Goal: Task Accomplishment & Management: Manage account settings

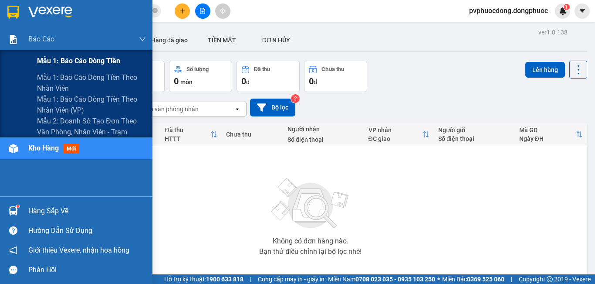
click at [46, 53] on div "Mẫu 1: Báo cáo dòng tiền" at bounding box center [91, 61] width 109 height 22
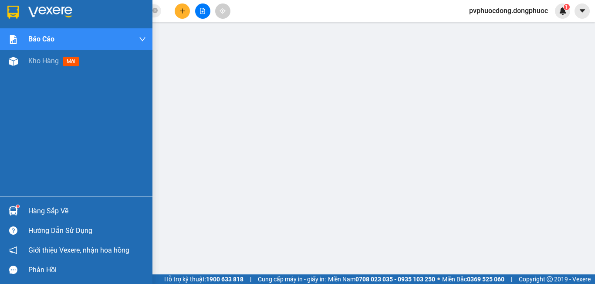
click at [13, 204] on div at bounding box center [13, 210] width 15 height 15
click at [15, 206] on div at bounding box center [13, 210] width 15 height 15
click at [11, 58] on img at bounding box center [13, 61] width 9 height 9
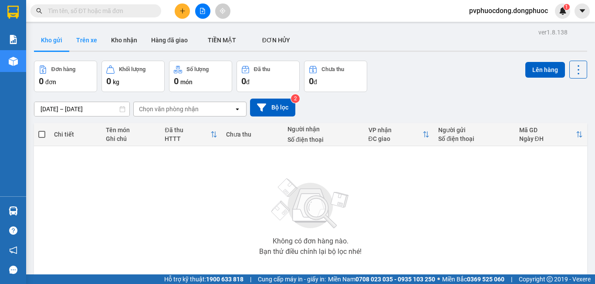
click at [94, 47] on button "Trên xe" at bounding box center [86, 40] width 35 height 21
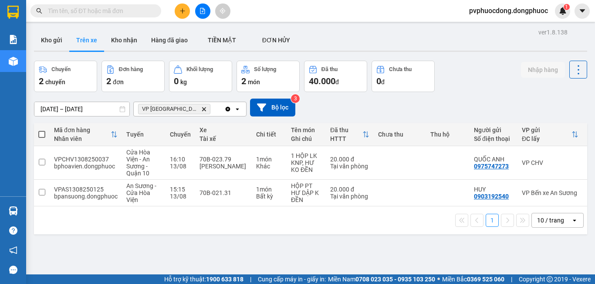
drag, startPoint x: 319, startPoint y: 210, endPoint x: 383, endPoint y: 213, distance: 64.1
click at [383, 213] on div "1 10 / trang open" at bounding box center [310, 220] width 553 height 28
click at [224, 163] on div "[PERSON_NAME]" at bounding box center [224, 166] width 48 height 7
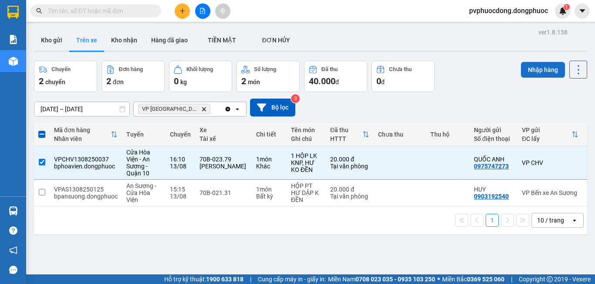
click at [534, 65] on button "Nhập hàng" at bounding box center [543, 70] width 44 height 16
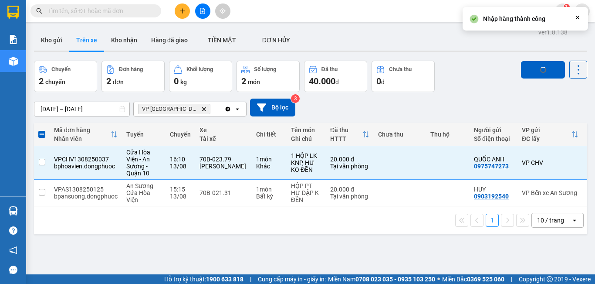
checkbox input "false"
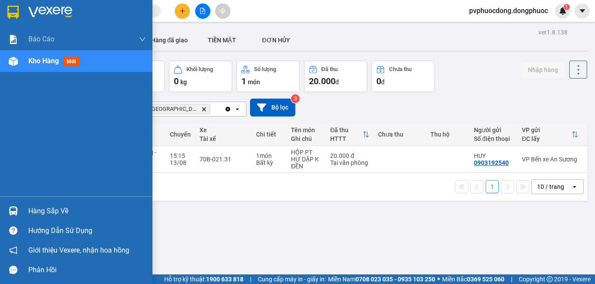
click at [20, 209] on div at bounding box center [13, 210] width 15 height 15
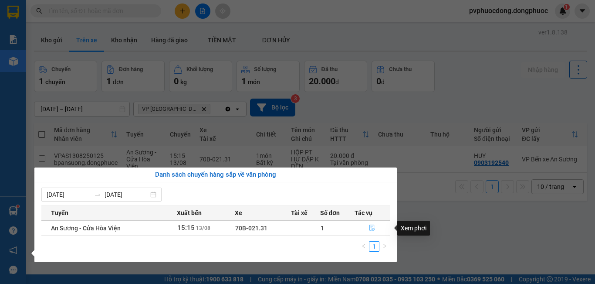
click at [373, 230] on icon "file-done" at bounding box center [372, 227] width 6 height 6
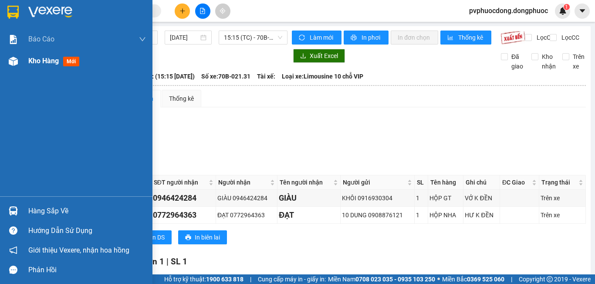
click at [35, 57] on span "Kho hàng" at bounding box center [43, 61] width 30 height 8
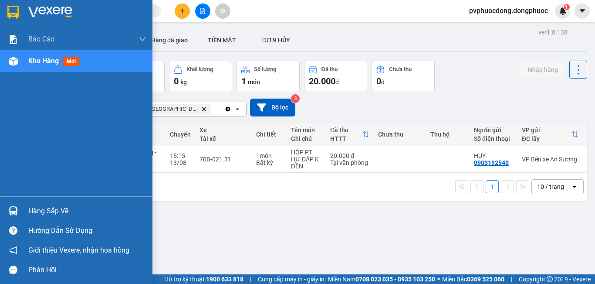
click at [44, 210] on div "Hàng sắp về" at bounding box center [87, 210] width 118 height 13
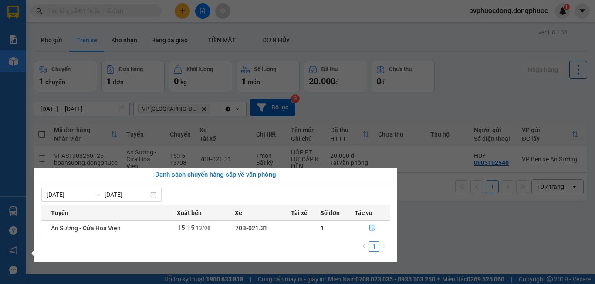
click at [475, 226] on section "Kết quả tìm kiếm ( 0 ) Bộ lọc No Data pvphuocdong.dongphuoc 1 Báo cáo Mẫu 1: Bá…" at bounding box center [297, 142] width 595 height 284
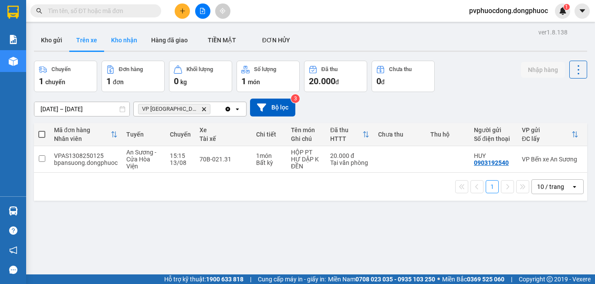
click at [109, 36] on button "Kho nhận" at bounding box center [124, 40] width 40 height 21
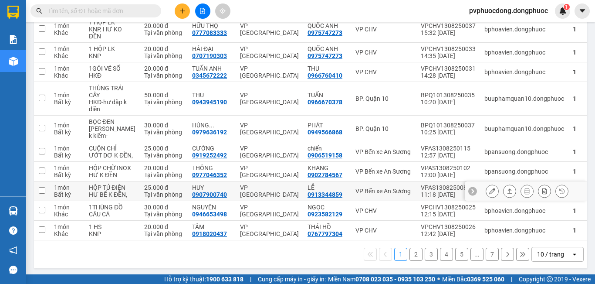
scroll to position [173, 0]
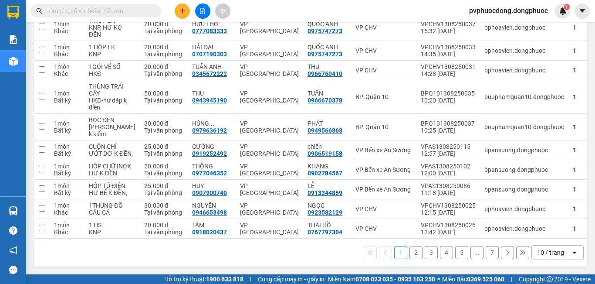
click at [132, 7] on input "text" at bounding box center [99, 11] width 103 height 10
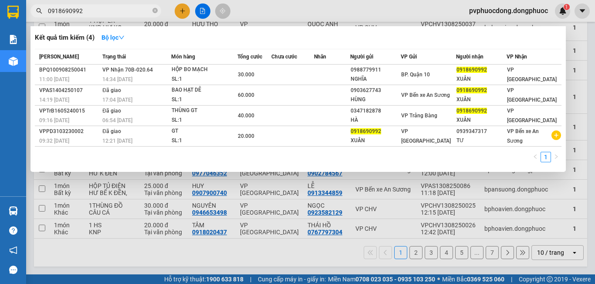
type input "0918690992"
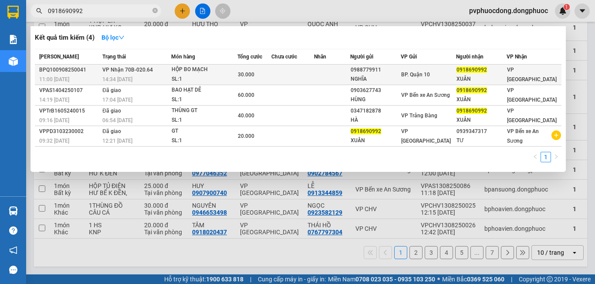
click at [298, 73] on td at bounding box center [292, 74] width 43 height 20
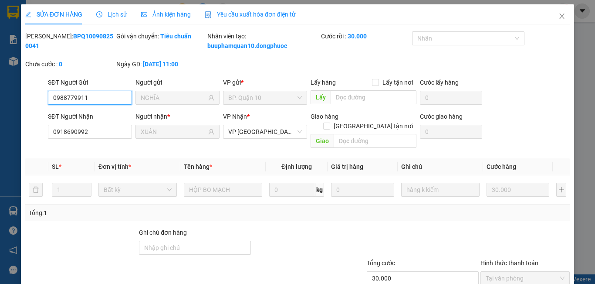
type input "0988779911"
type input "NGHĨA"
type input "0918690992"
type input "XUÂN"
type input "30.000"
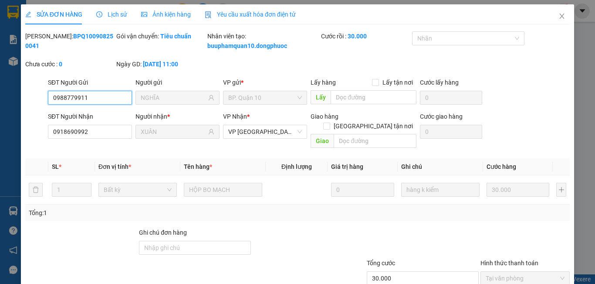
scroll to position [50, 0]
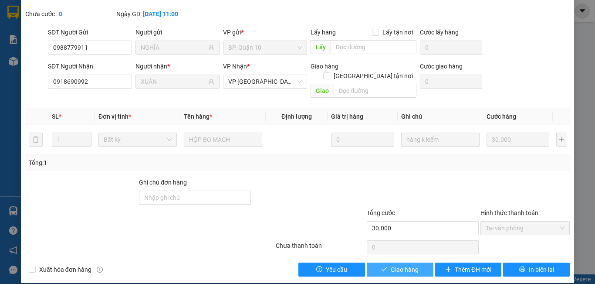
click at [406, 264] on span "Giao hàng" at bounding box center [405, 269] width 28 height 10
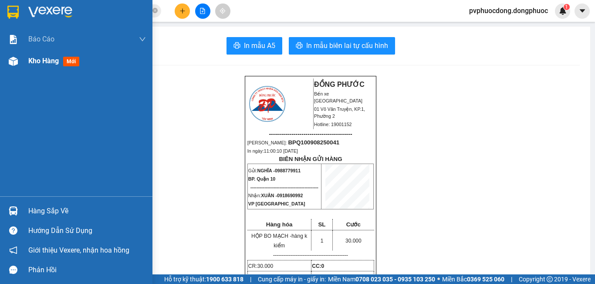
click at [46, 57] on span "Kho hàng" at bounding box center [43, 61] width 30 height 8
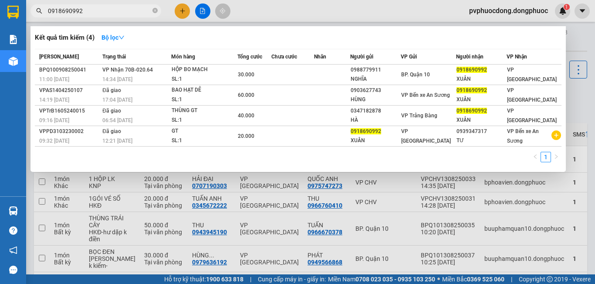
click at [95, 12] on input "0918690992" at bounding box center [99, 11] width 103 height 10
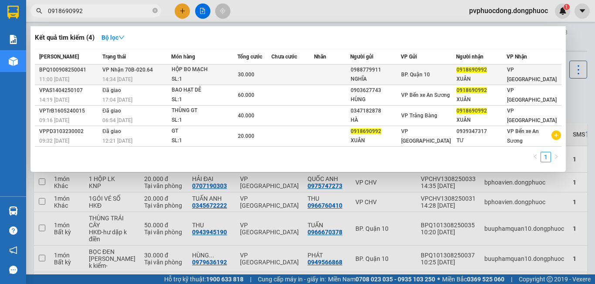
click at [291, 75] on td at bounding box center [292, 74] width 43 height 20
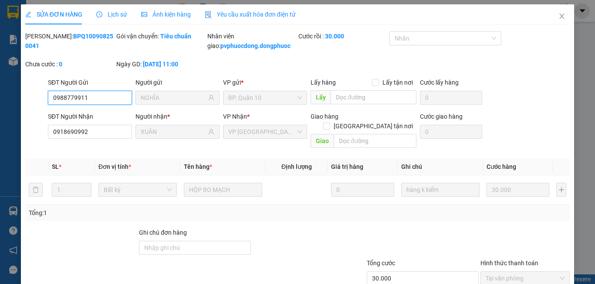
type input "0988779911"
type input "NGHĨA"
type input "0918690992"
type input "XUÂN"
type input "30.000"
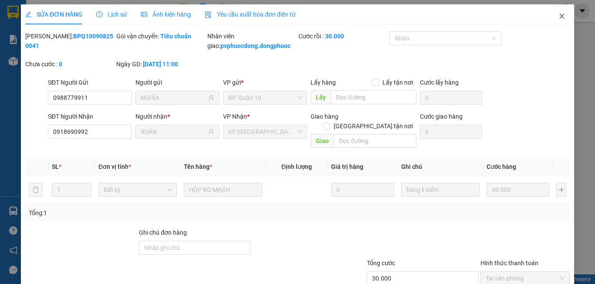
click at [560, 17] on icon "close" at bounding box center [562, 16] width 5 height 5
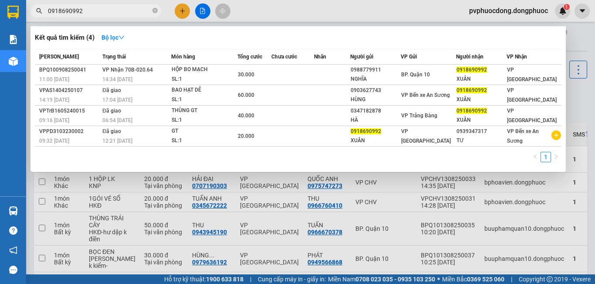
click at [123, 14] on input "0918690992" at bounding box center [99, 11] width 103 height 10
click at [390, 2] on div at bounding box center [297, 142] width 595 height 284
drag, startPoint x: 95, startPoint y: 13, endPoint x: 15, endPoint y: 35, distance: 83.1
click at [26, 23] on section "Kết quả tìm kiếm ( 4 ) Bộ lọc Mã ĐH Trạng thái Món hàng Tổng cước Chưa cước Nhã…" at bounding box center [297, 142] width 595 height 284
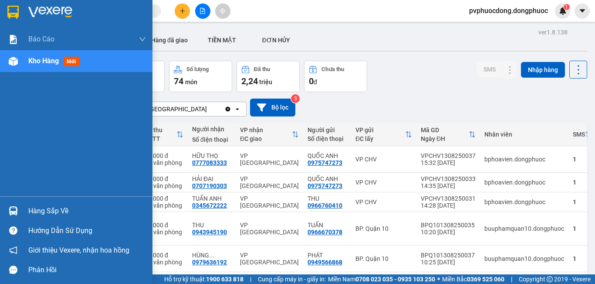
click at [37, 212] on div "Hàng sắp về" at bounding box center [87, 210] width 118 height 13
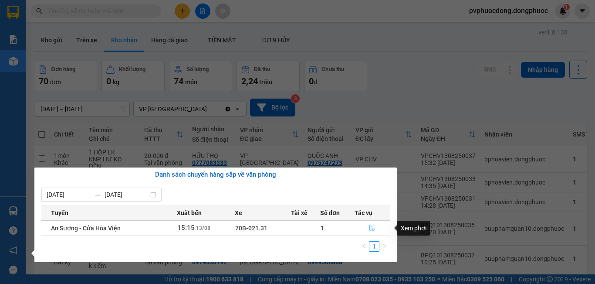
click at [372, 227] on icon "file-done" at bounding box center [372, 227] width 6 height 6
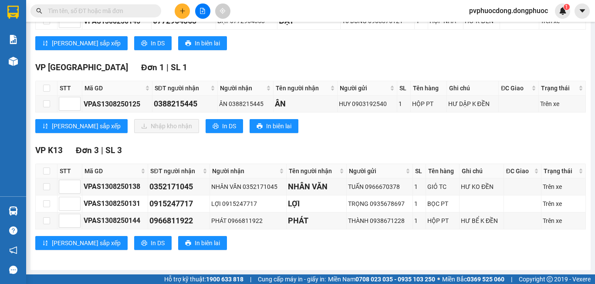
scroll to position [114, 0]
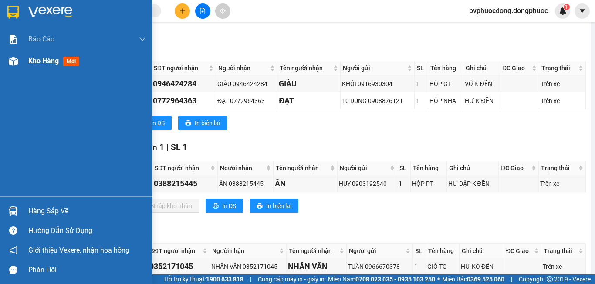
click at [34, 64] on span "Kho hàng" at bounding box center [43, 61] width 30 height 8
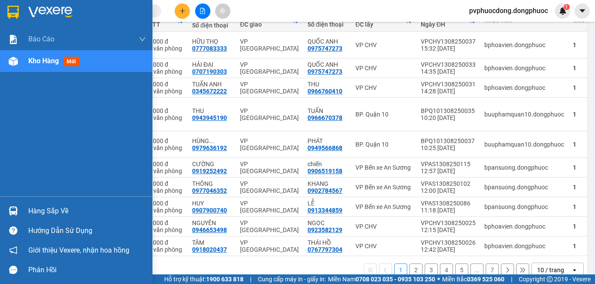
click at [37, 212] on div "Hàng sắp về" at bounding box center [87, 210] width 118 height 13
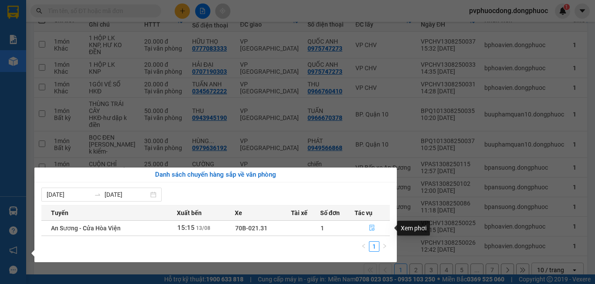
click at [375, 227] on icon "file-done" at bounding box center [372, 227] width 6 height 6
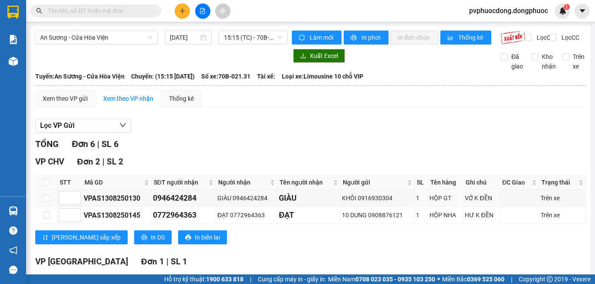
scroll to position [87, 0]
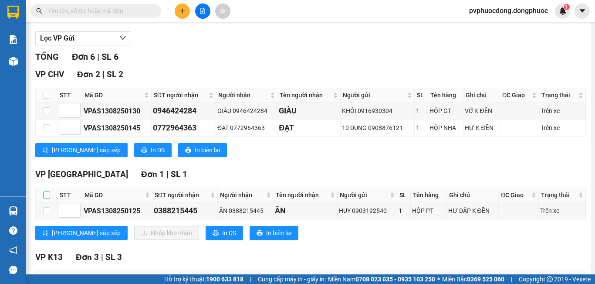
click at [46, 198] on input "checkbox" at bounding box center [46, 194] width 7 height 7
checkbox input "true"
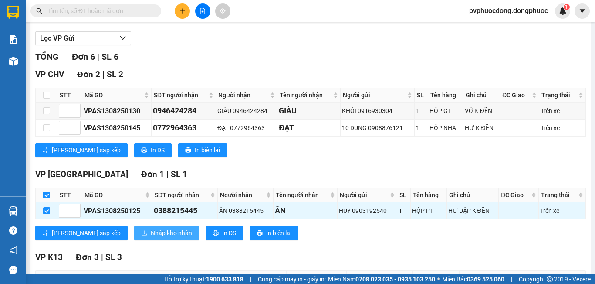
click at [151, 237] on span "Nhập kho nhận" at bounding box center [171, 233] width 41 height 10
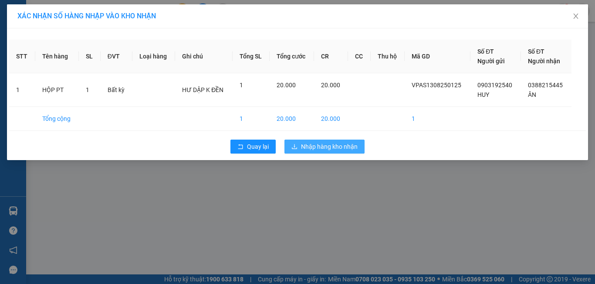
click at [332, 145] on span "Nhập hàng kho nhận" at bounding box center [329, 147] width 57 height 10
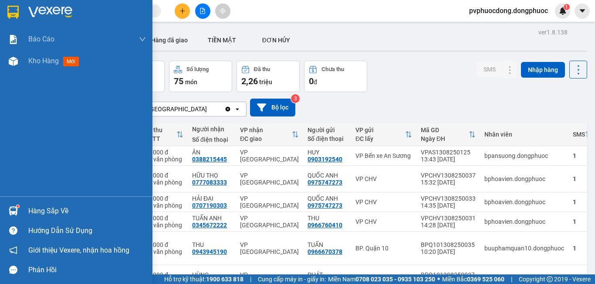
click at [44, 208] on div "Hàng sắp về" at bounding box center [87, 210] width 118 height 13
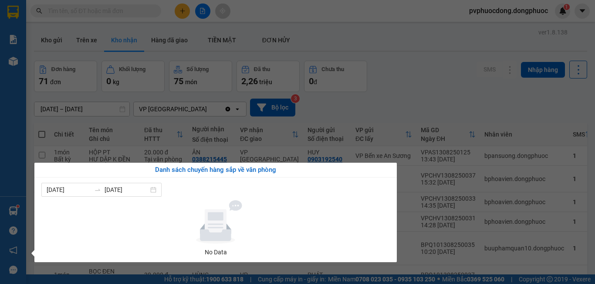
click at [464, 109] on section "Kết quả tìm kiếm ( 4 ) Bộ lọc Mã ĐH Trạng thái Món hàng Tổng cước Chưa cước Nhã…" at bounding box center [297, 142] width 595 height 284
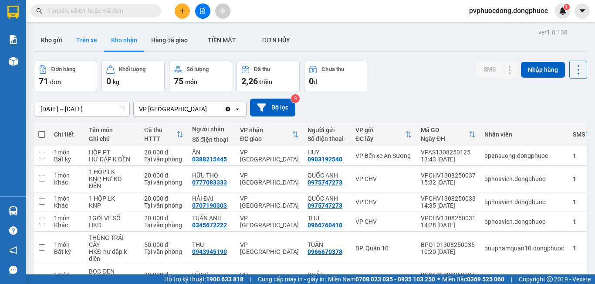
click at [88, 35] on button "Trên xe" at bounding box center [86, 40] width 35 height 21
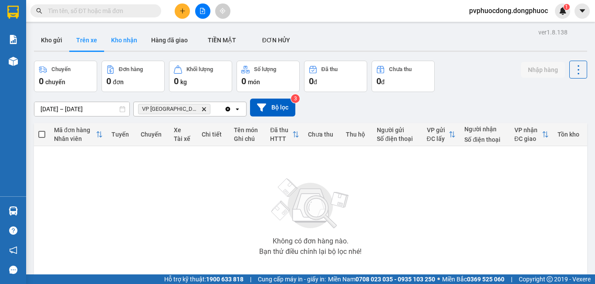
click at [120, 39] on button "Kho nhận" at bounding box center [124, 40] width 40 height 21
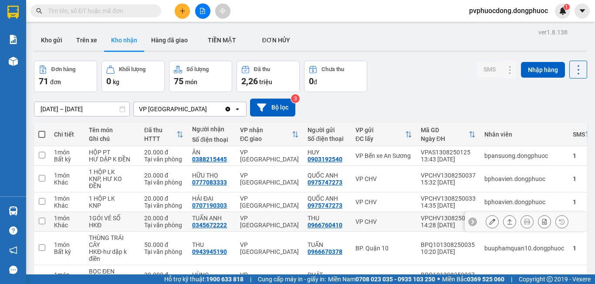
scroll to position [44, 0]
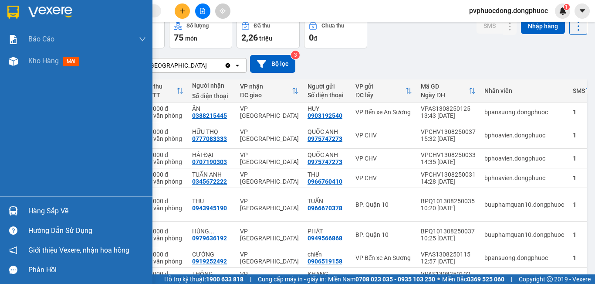
click at [53, 209] on div "Hàng sắp về" at bounding box center [87, 210] width 118 height 13
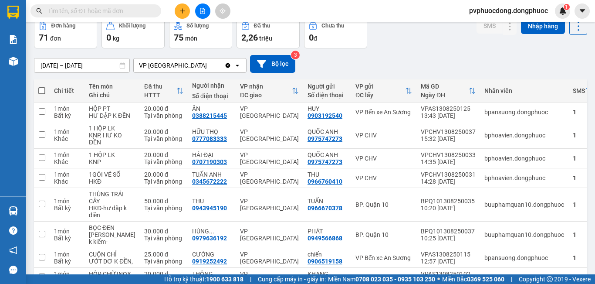
click at [387, 60] on section "Kết quả tìm kiếm ( 4 ) Bộ lọc Mã ĐH Trạng thái Món hàng Tổng cước Chưa cước Nhã…" at bounding box center [297, 142] width 595 height 284
click at [196, 64] on div "VP [GEOGRAPHIC_DATA]" at bounding box center [179, 65] width 91 height 14
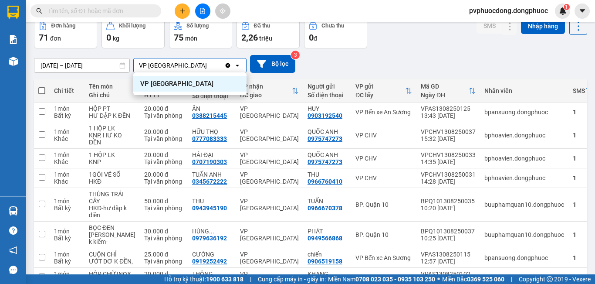
click at [237, 67] on icon "open" at bounding box center [237, 65] width 7 height 7
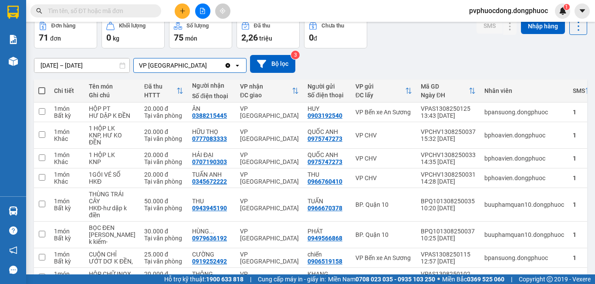
click at [237, 67] on icon "open" at bounding box center [237, 65] width 7 height 7
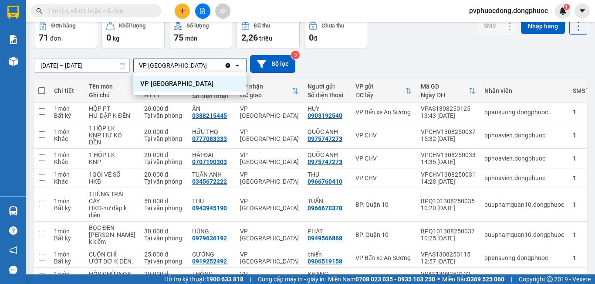
click at [237, 67] on icon "open" at bounding box center [237, 65] width 7 height 7
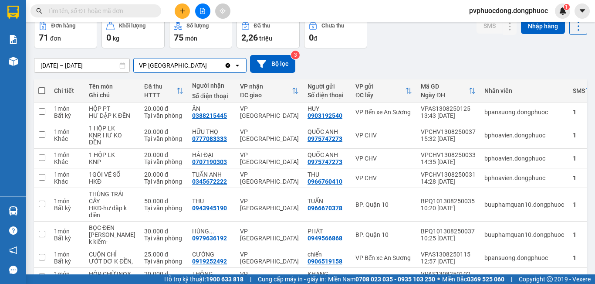
scroll to position [0, 0]
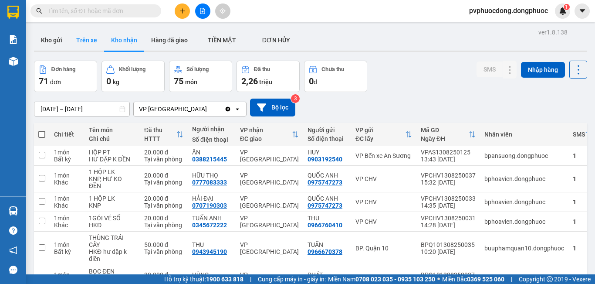
click at [86, 42] on button "Trên xe" at bounding box center [86, 40] width 35 height 21
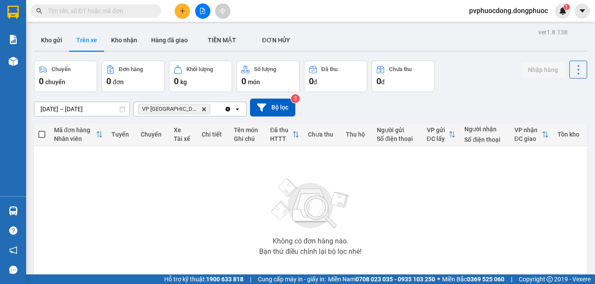
click at [191, 110] on span "VP [GEOGRAPHIC_DATA]" at bounding box center [174, 109] width 72 height 10
click at [202, 108] on icon "VP Phước Đông, close by backspace" at bounding box center [204, 109] width 4 height 4
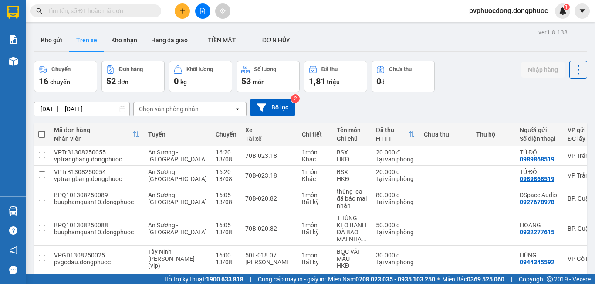
click at [170, 109] on div "Chọn văn phòng nhận" at bounding box center [169, 109] width 60 height 9
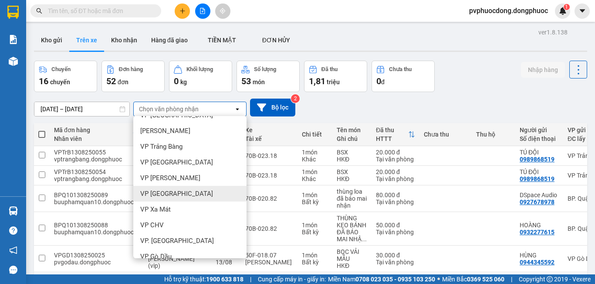
scroll to position [174, 0]
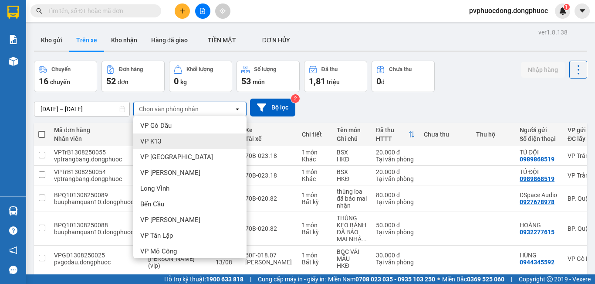
click at [166, 140] on div "VP K13" at bounding box center [189, 141] width 113 height 16
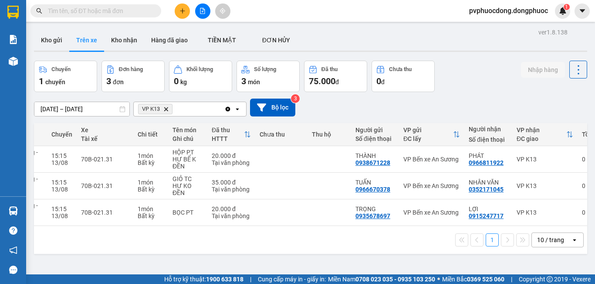
scroll to position [0, 121]
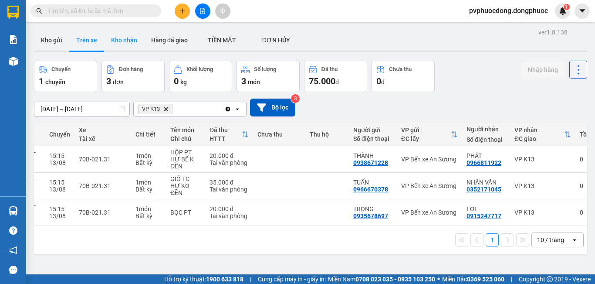
click at [130, 42] on button "Kho nhận" at bounding box center [124, 40] width 40 height 21
